Goal: Find specific page/section: Find specific page/section

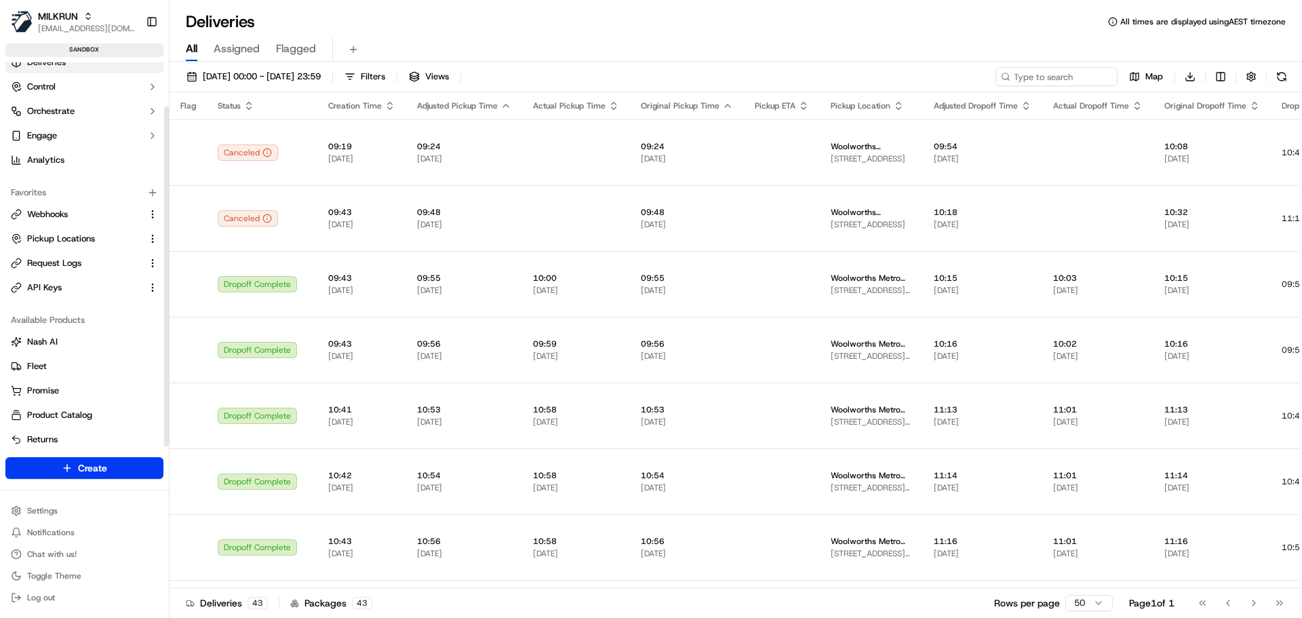
scroll to position [50, 0]
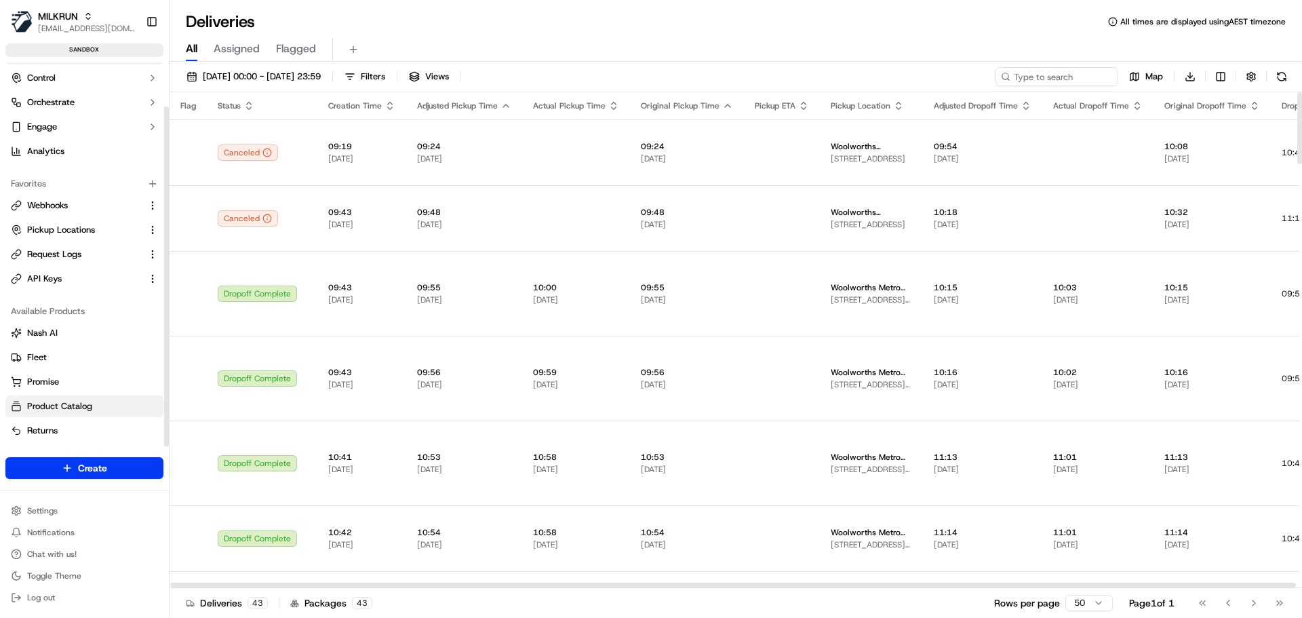
click at [77, 406] on span "Product Catalog" at bounding box center [59, 406] width 65 height 12
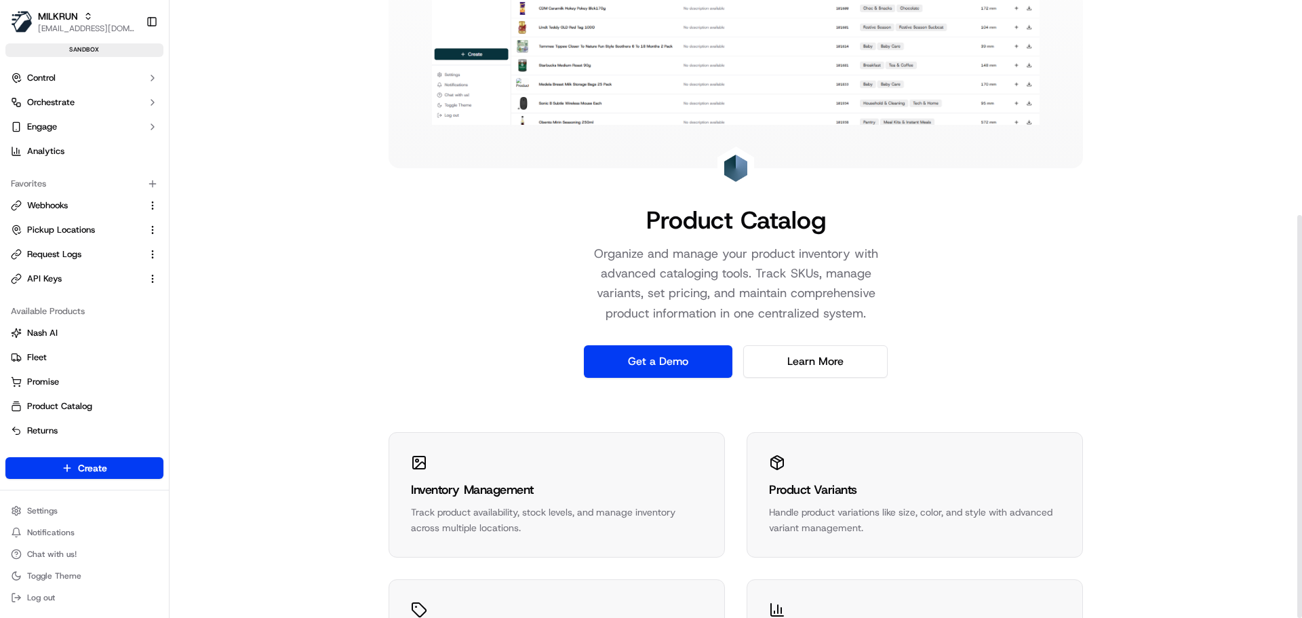
scroll to position [330, 0]
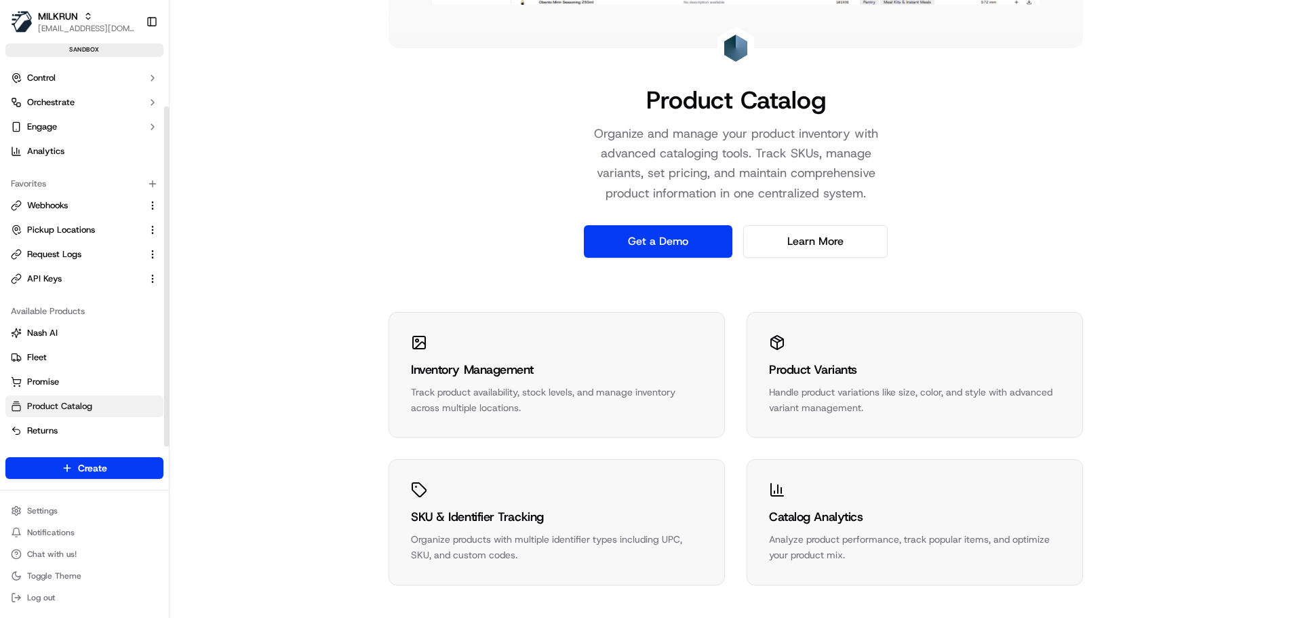
click at [102, 409] on link "Product Catalog" at bounding box center [84, 406] width 147 height 12
click at [390, 295] on div "Product Catalog Organize and manage your product inventory with advanced catalo…" at bounding box center [736, 144] width 1133 height 948
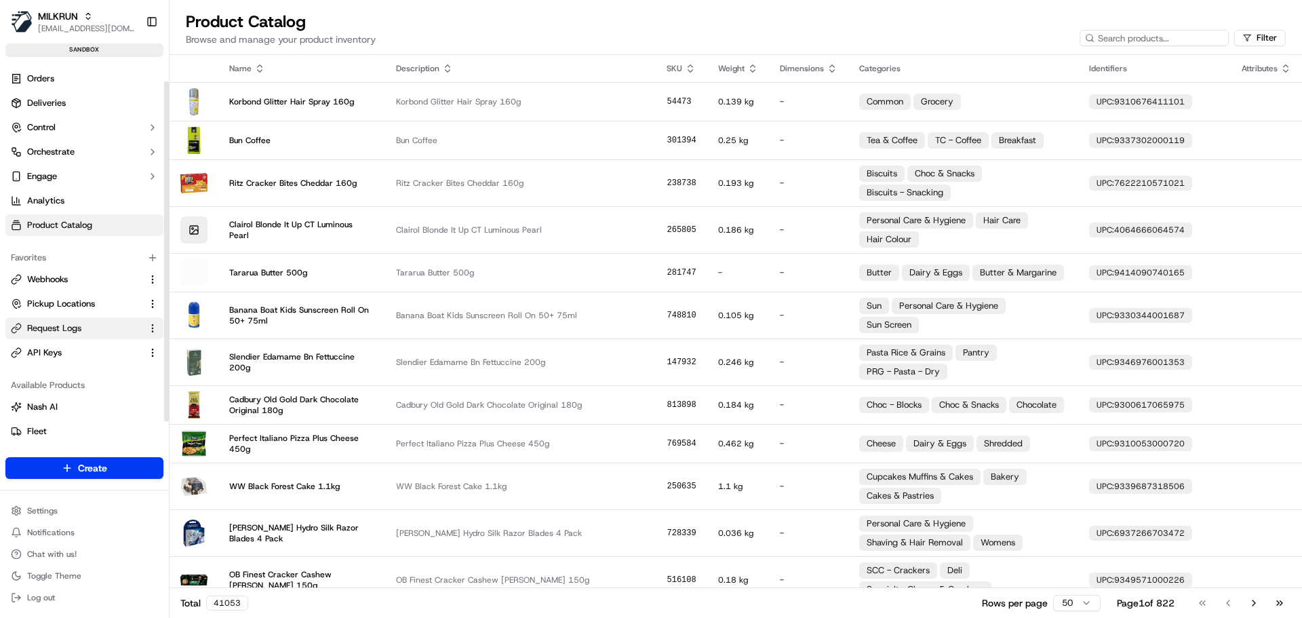
scroll to position [50, 0]
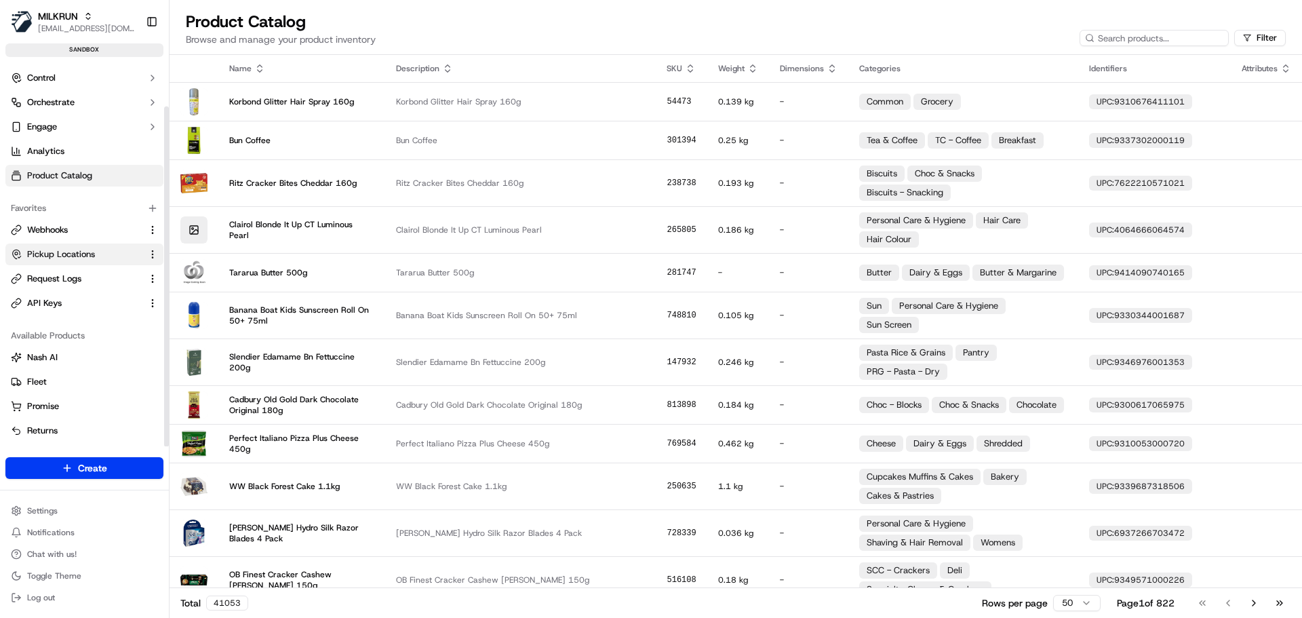
click at [54, 252] on span "Pickup Locations" at bounding box center [61, 254] width 68 height 12
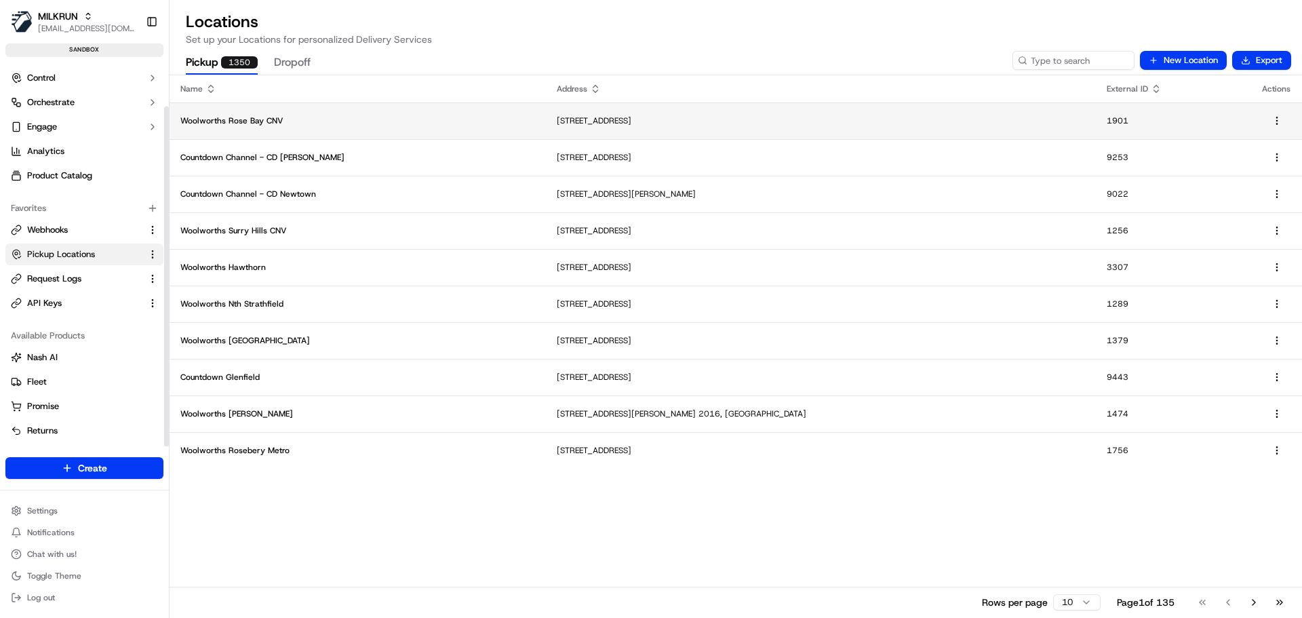
click at [256, 126] on td "Woolworths Rose Bay CNV" at bounding box center [358, 120] width 376 height 37
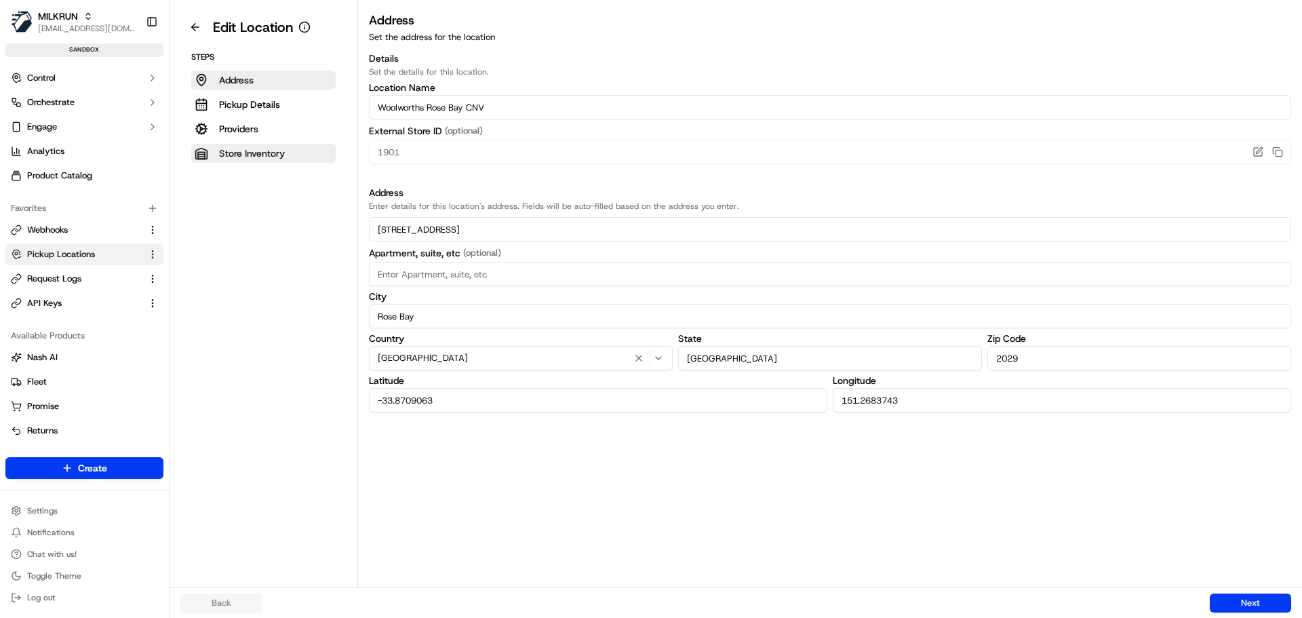
click at [252, 159] on p "Store Inventory" at bounding box center [252, 154] width 66 height 14
